Goal: Obtain resource: Obtain resource

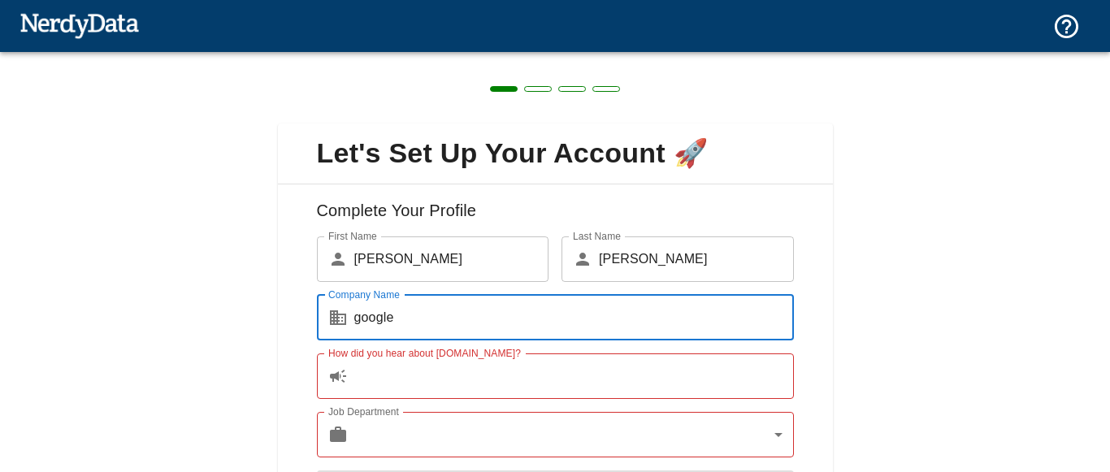
type input "google"
click at [422, 361] on input "How did you hear about [DOMAIN_NAME]?" at bounding box center [574, 375] width 440 height 45
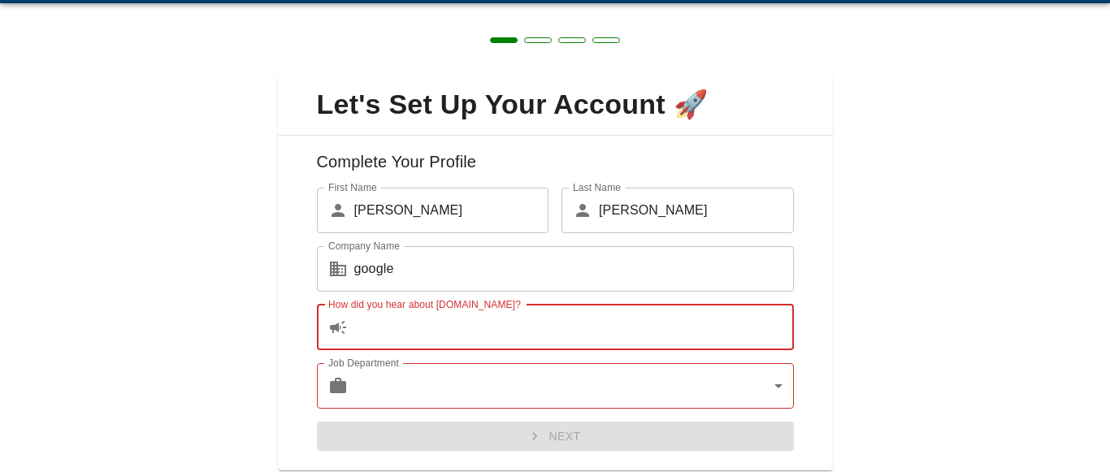
scroll to position [99, 0]
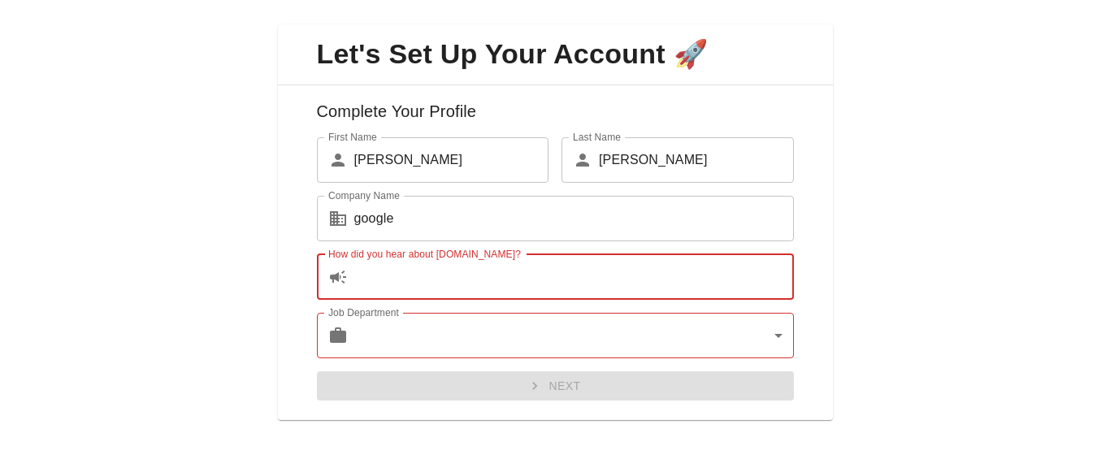
click at [752, 57] on body "Technologies Domains Pricing Products Create a Report Create a list of websites…" at bounding box center [555, 28] width 1110 height 57
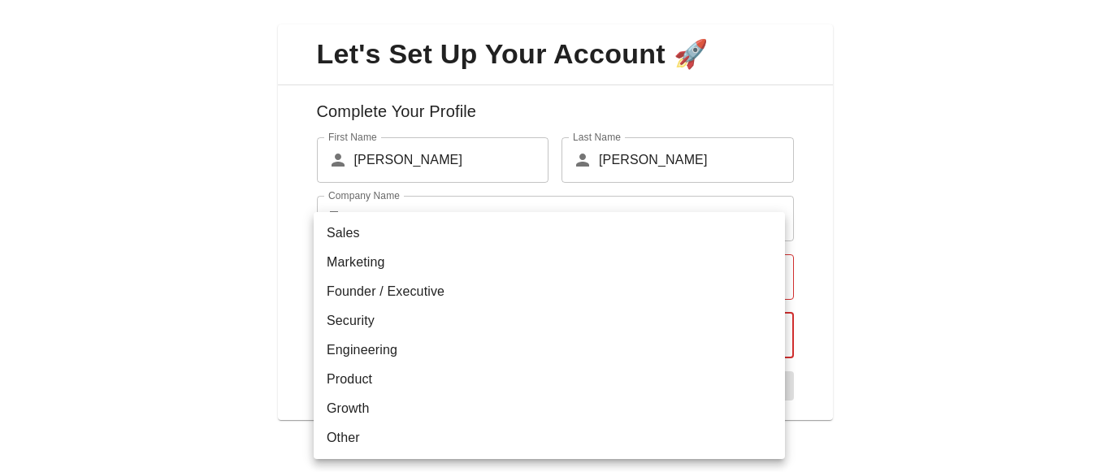
click at [502, 275] on li "Marketing" at bounding box center [549, 262] width 471 height 29
type input "marketing"
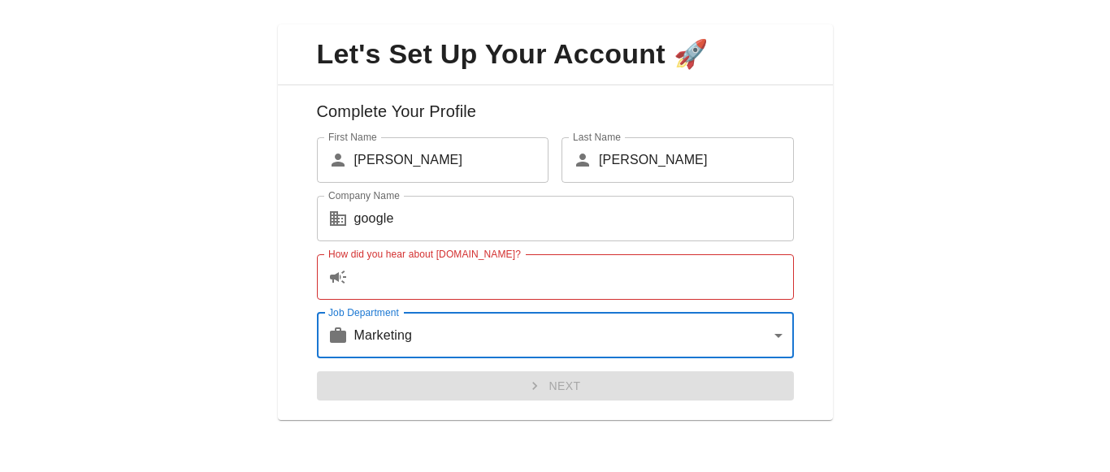
click at [447, 275] on input "How did you hear about [DOMAIN_NAME]?" at bounding box center [574, 276] width 440 height 45
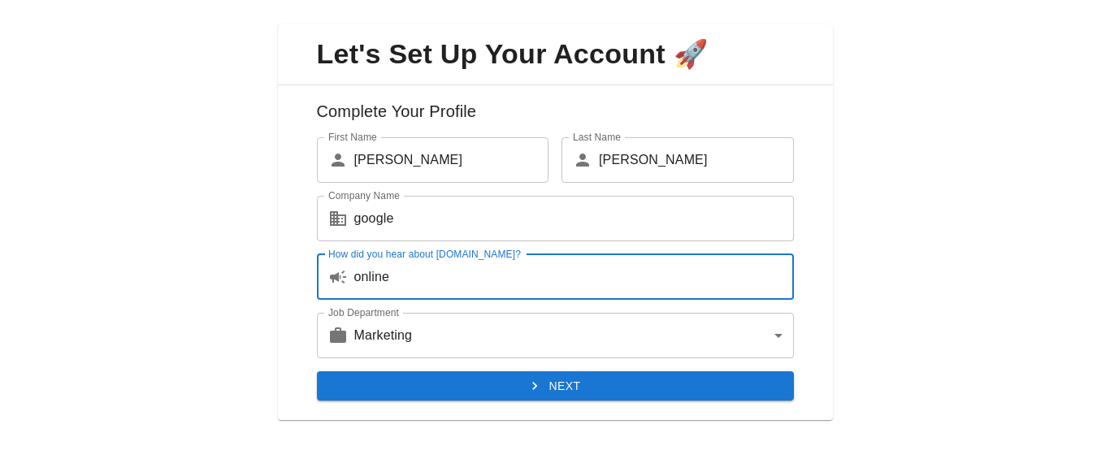
type input "online"
click at [711, 389] on button "Next" at bounding box center [555, 386] width 477 height 30
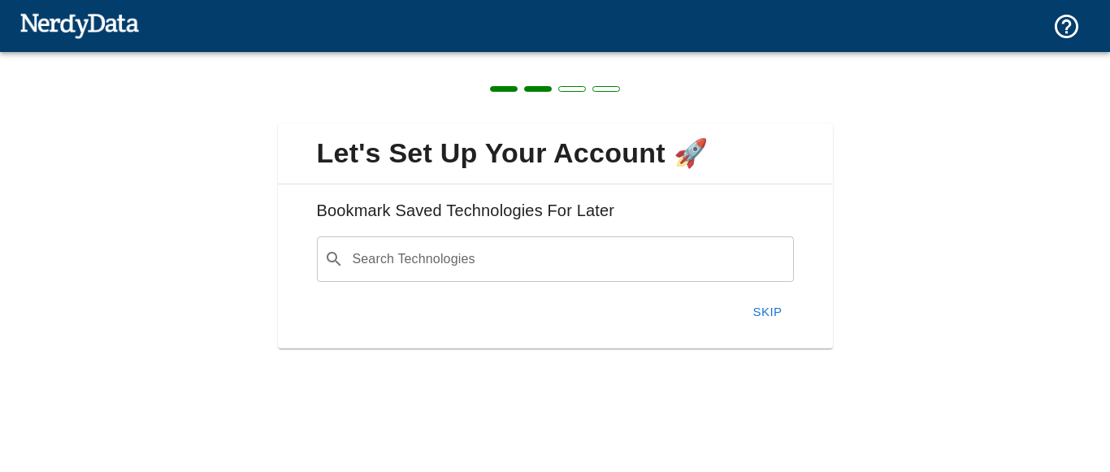
scroll to position [0, 0]
click at [380, 262] on div "Search Technologies ​ Search Technologies" at bounding box center [555, 258] width 477 height 45
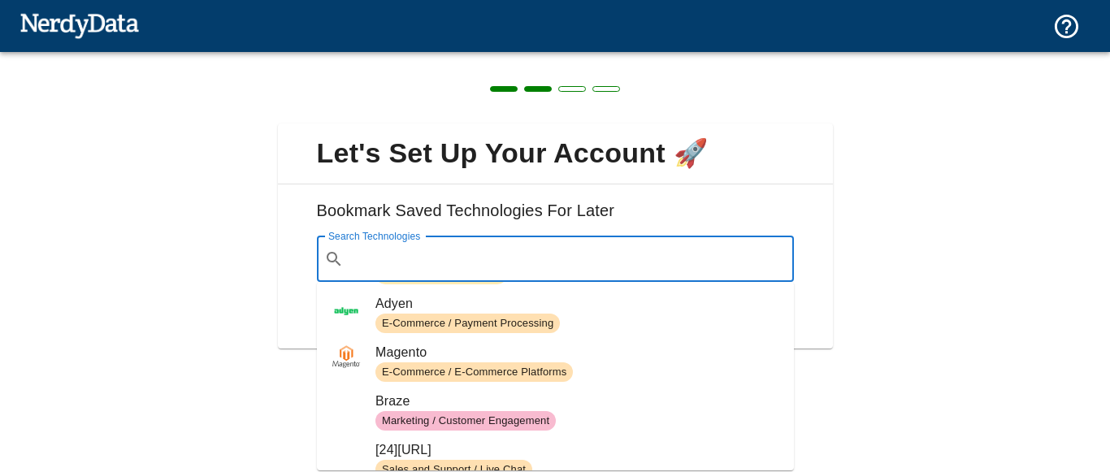
scroll to position [406, 0]
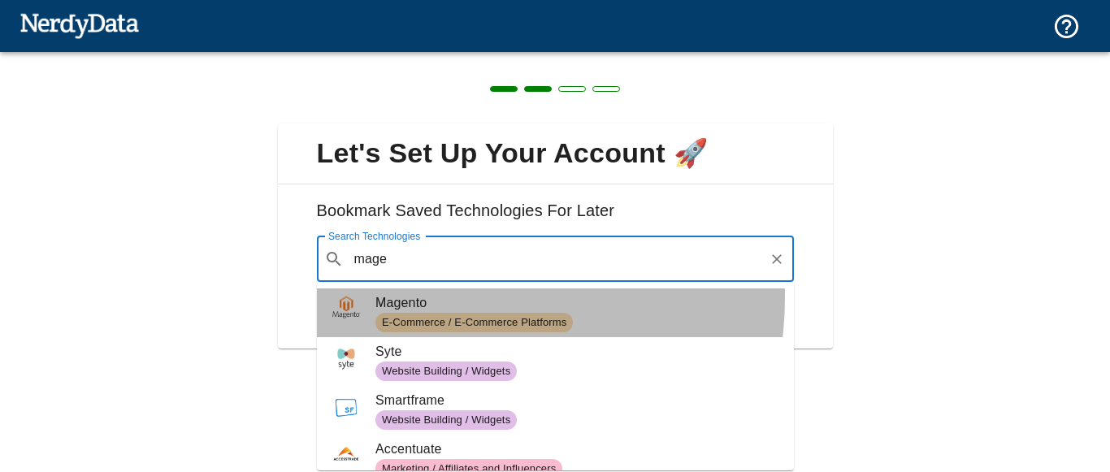
click at [454, 298] on span "Magento" at bounding box center [577, 302] width 405 height 19
type input "mage"
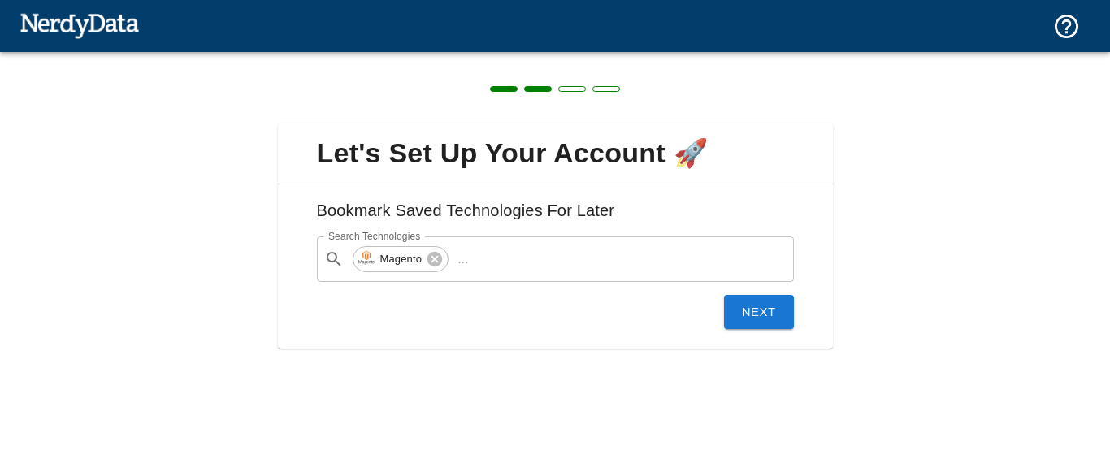
click at [782, 301] on button "Next" at bounding box center [759, 312] width 70 height 34
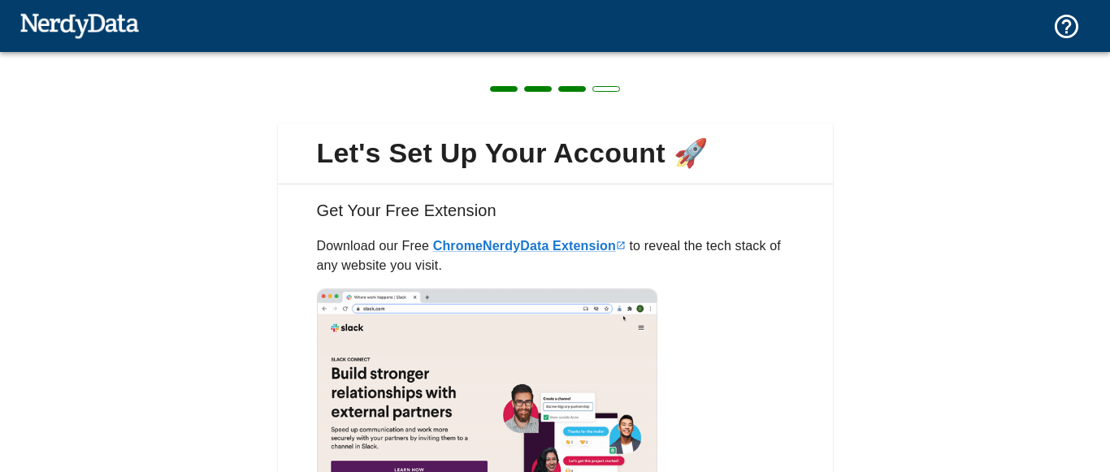
scroll to position [184, 0]
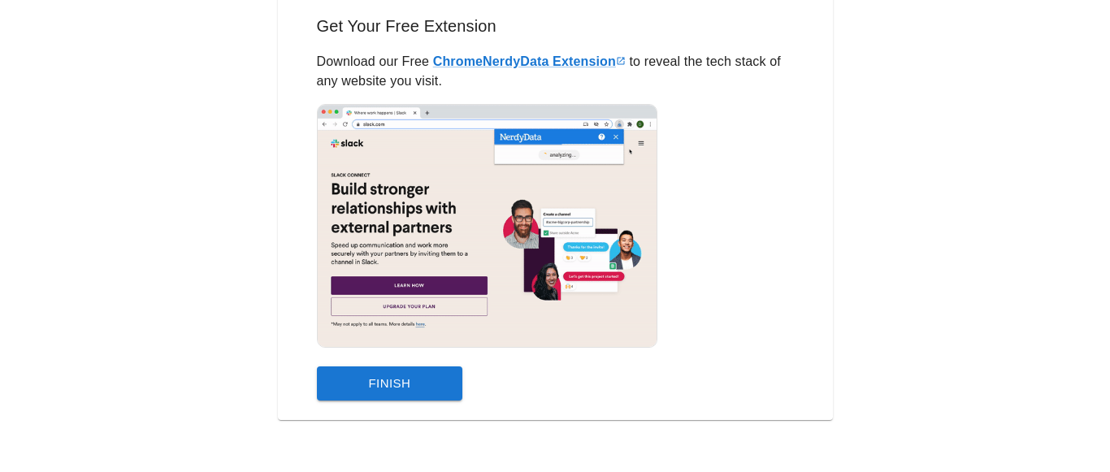
click at [386, 390] on button "Finish" at bounding box center [390, 383] width 146 height 34
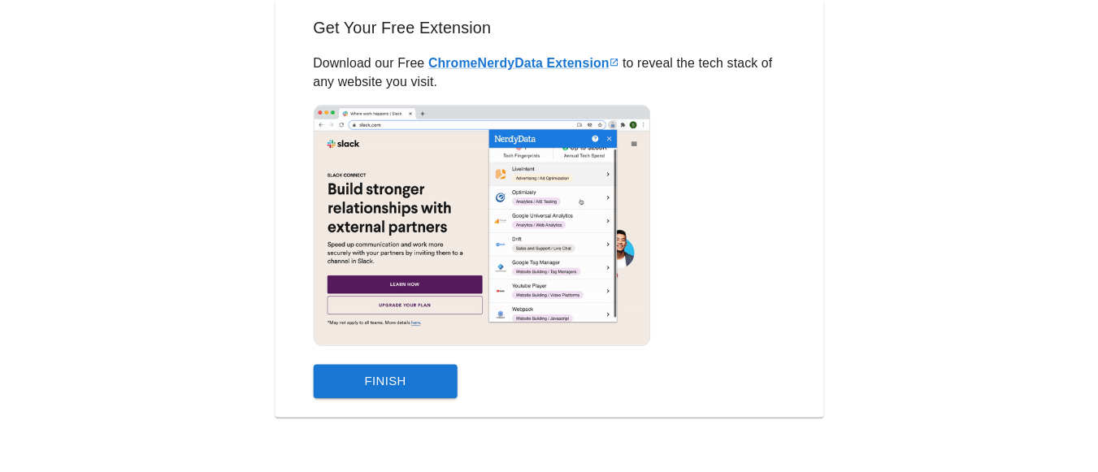
scroll to position [0, 0]
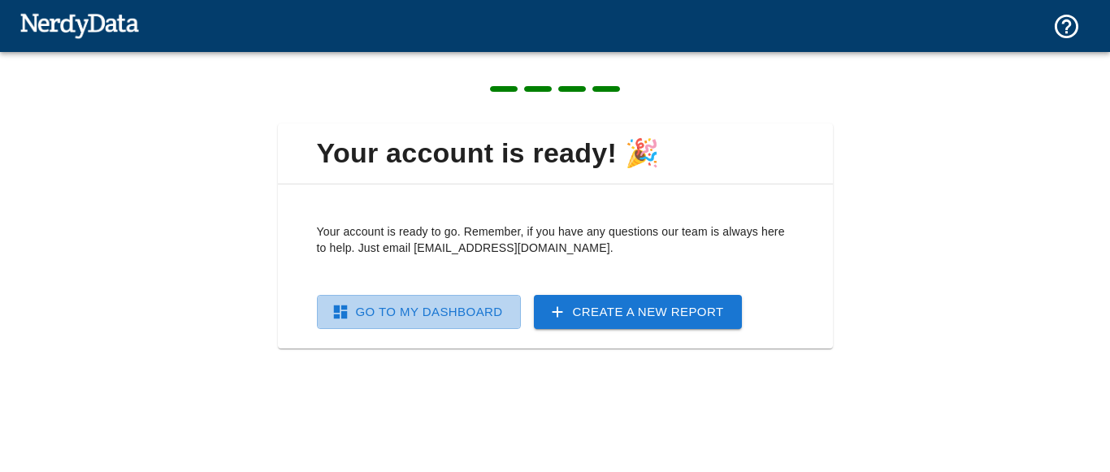
click at [489, 312] on link "Go To My Dashboard" at bounding box center [419, 312] width 204 height 34
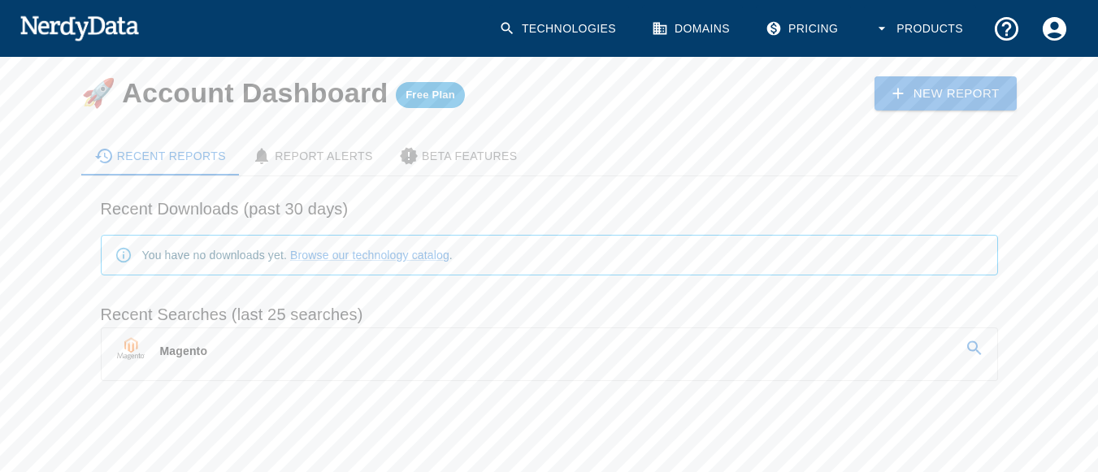
scroll to position [59, 0]
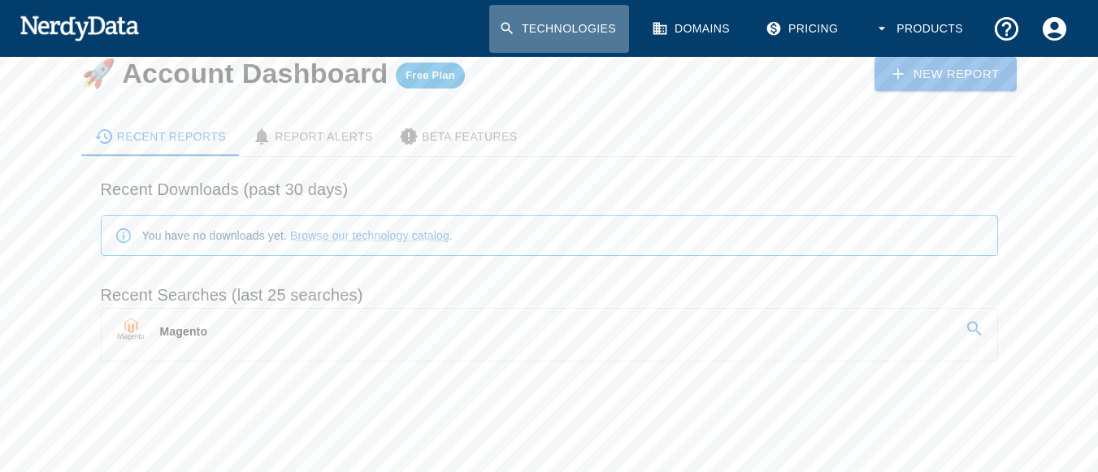
click at [591, 38] on link "Technologies" at bounding box center [559, 29] width 140 height 48
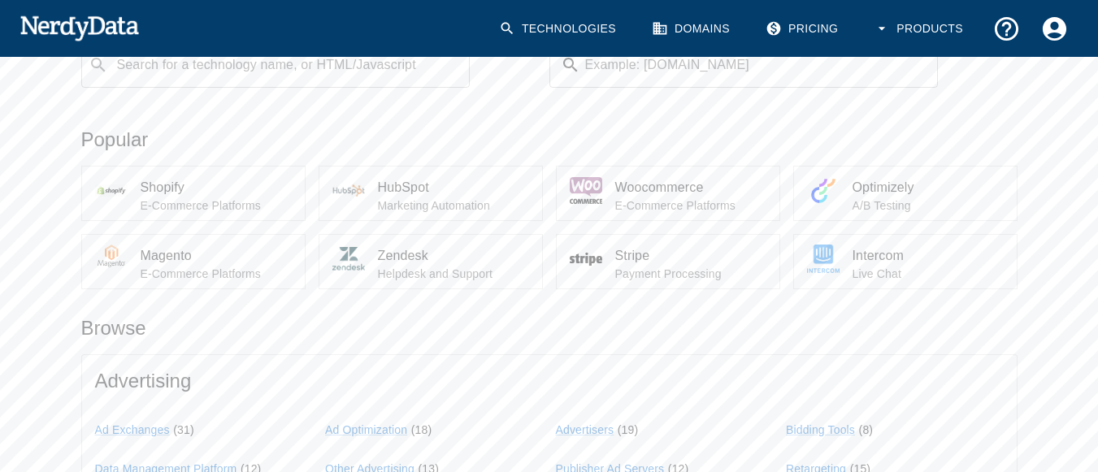
scroll to position [244, 0]
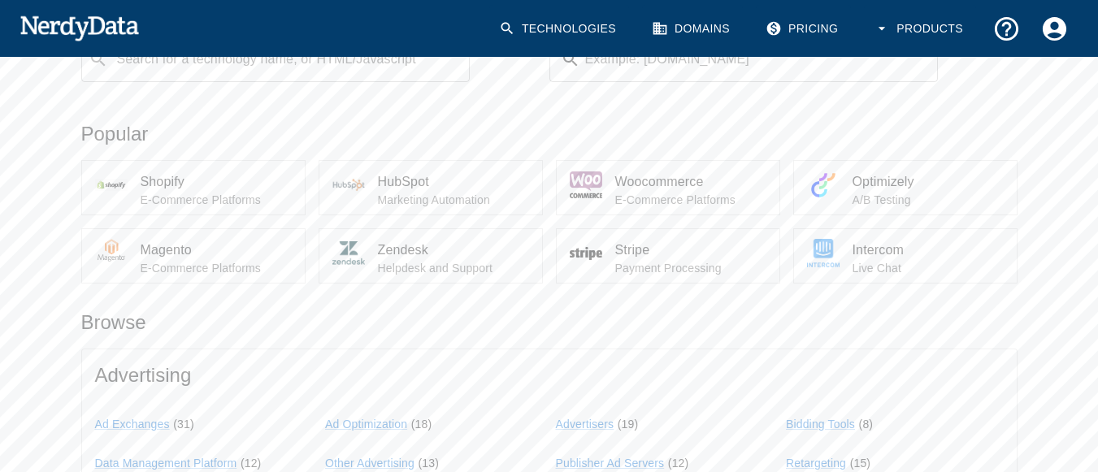
click at [198, 245] on span "Magento" at bounding box center [216, 249] width 151 height 19
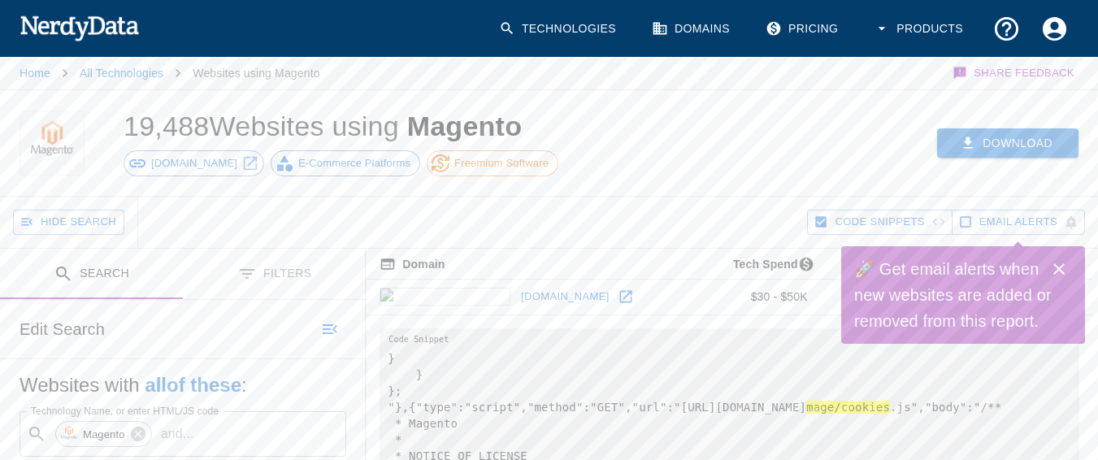
click at [993, 128] on div "Download" at bounding box center [849, 143] width 497 height 106
click at [991, 138] on button "Download" at bounding box center [1007, 143] width 141 height 30
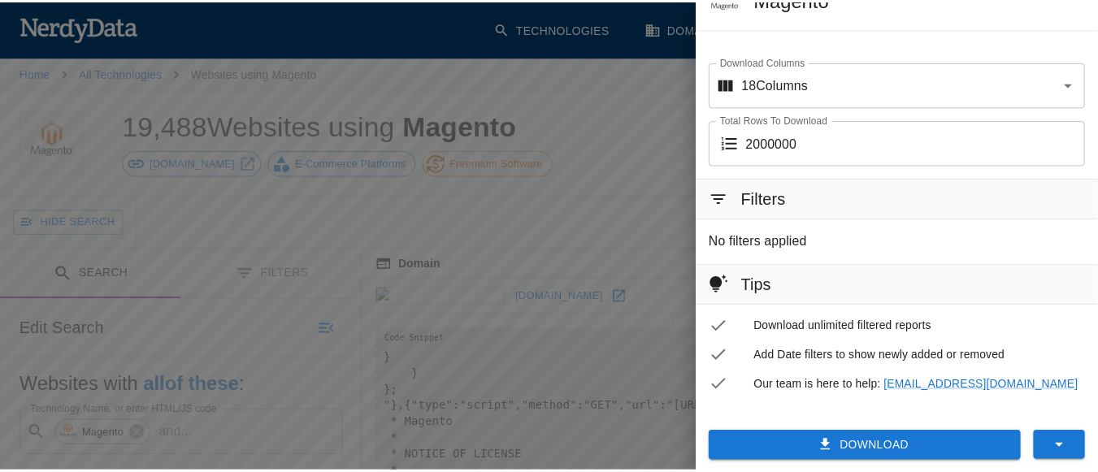
scroll to position [94, 0]
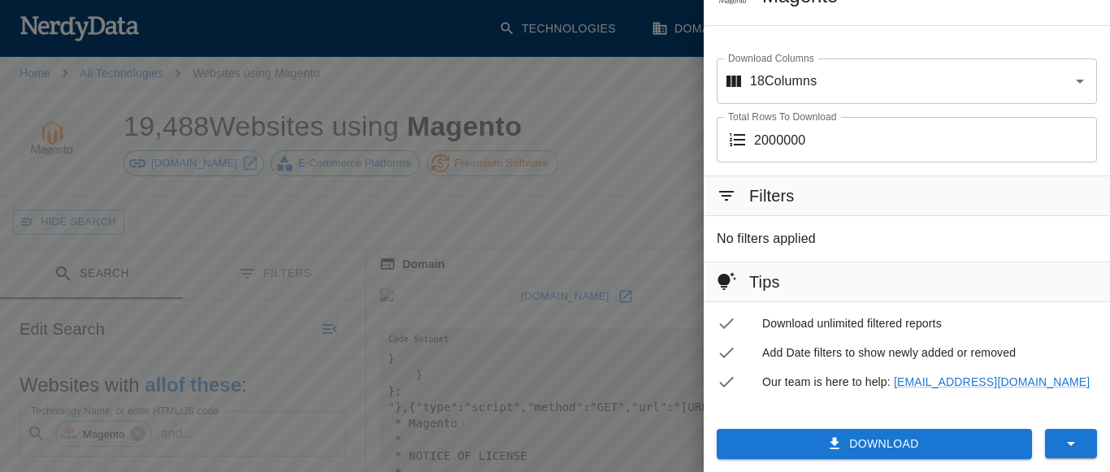
click at [884, 442] on button "Download" at bounding box center [874, 444] width 315 height 30
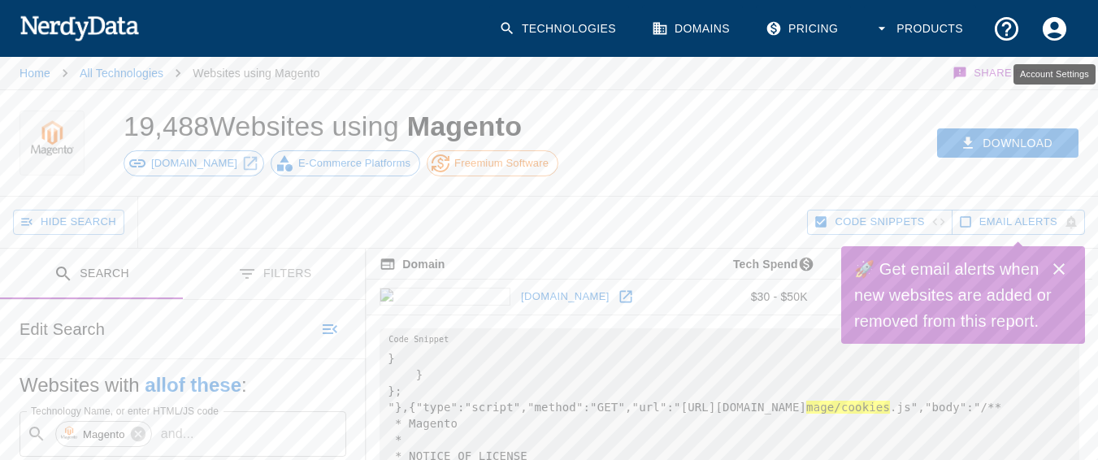
click at [1045, 28] on icon "Account Settings" at bounding box center [1054, 28] width 24 height 24
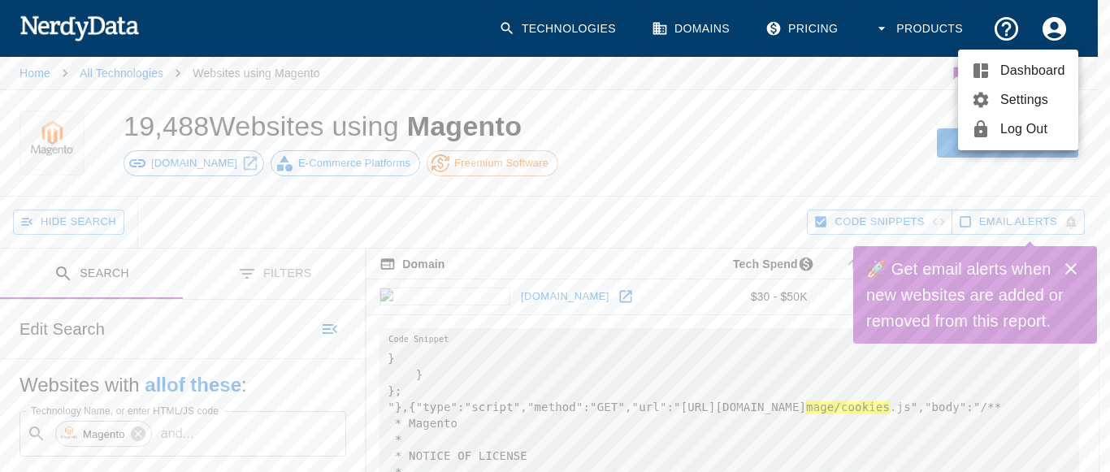
click at [864, 109] on div at bounding box center [555, 236] width 1110 height 472
